Goal: Task Accomplishment & Management: Manage account settings

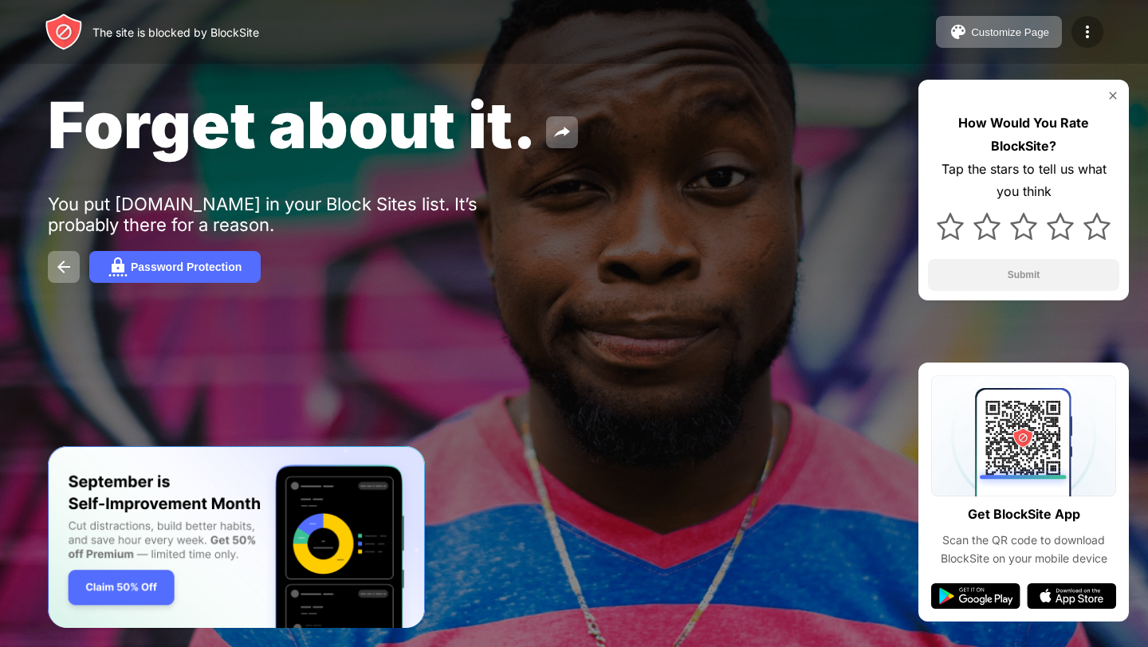
click at [1084, 38] on img at bounding box center [1087, 31] width 19 height 19
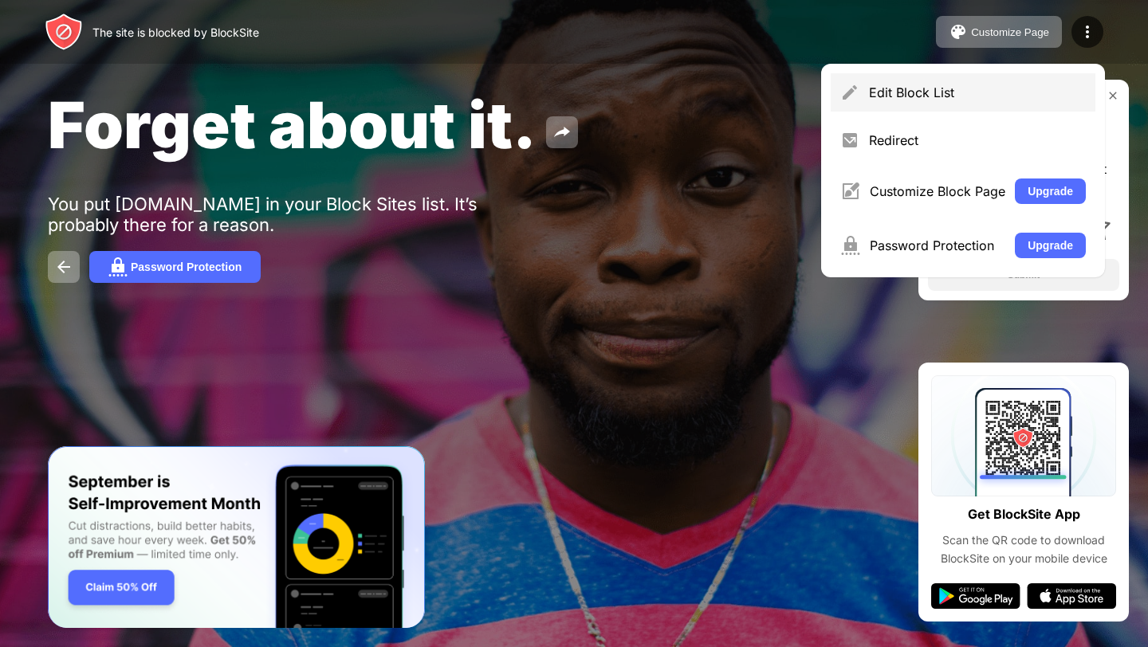
click at [971, 85] on div "Edit Block List" at bounding box center [977, 93] width 217 height 16
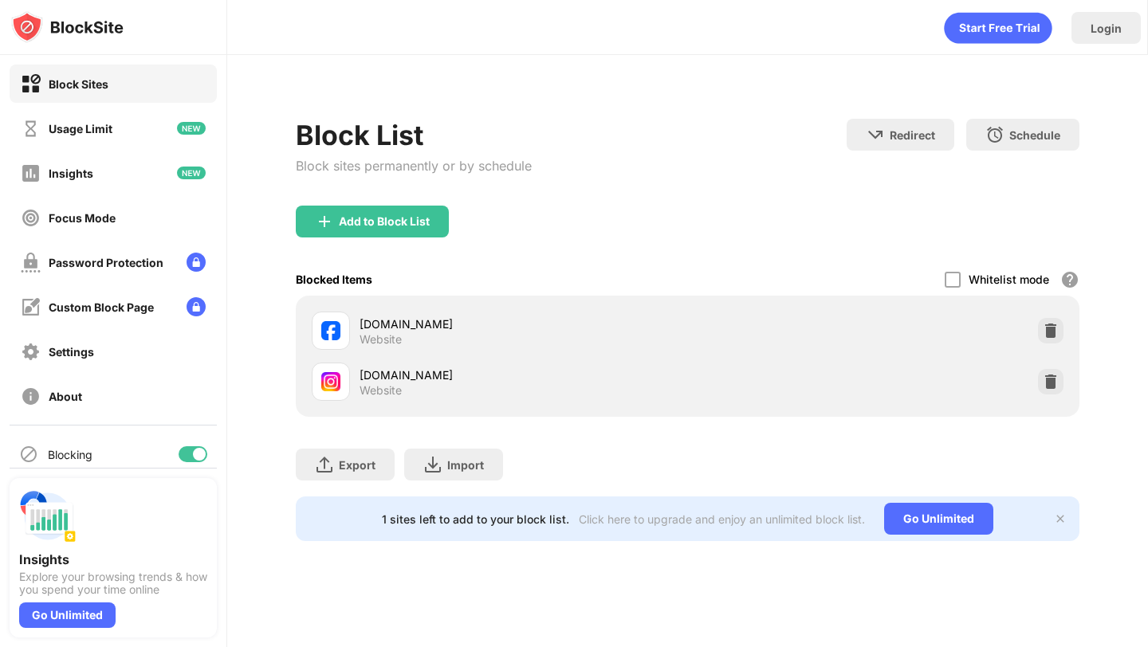
click at [1064, 382] on div "[DOMAIN_NAME] Website" at bounding box center [687, 381] width 764 height 51
click at [1053, 382] on img at bounding box center [1051, 382] width 16 height 16
